Goal: Navigation & Orientation: Find specific page/section

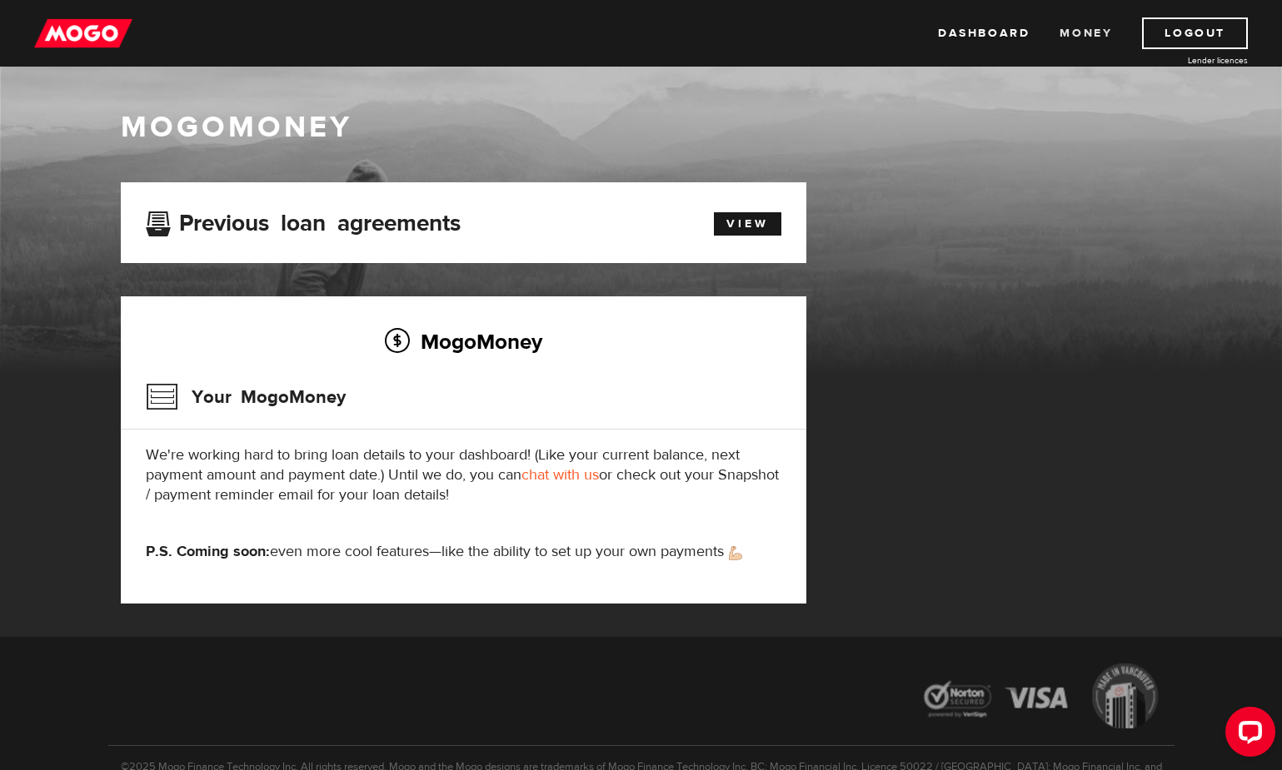
click at [1092, 27] on link "Money" at bounding box center [1085, 33] width 52 height 32
click at [88, 32] on img at bounding box center [83, 33] width 98 height 32
